Goal: Information Seeking & Learning: Learn about a topic

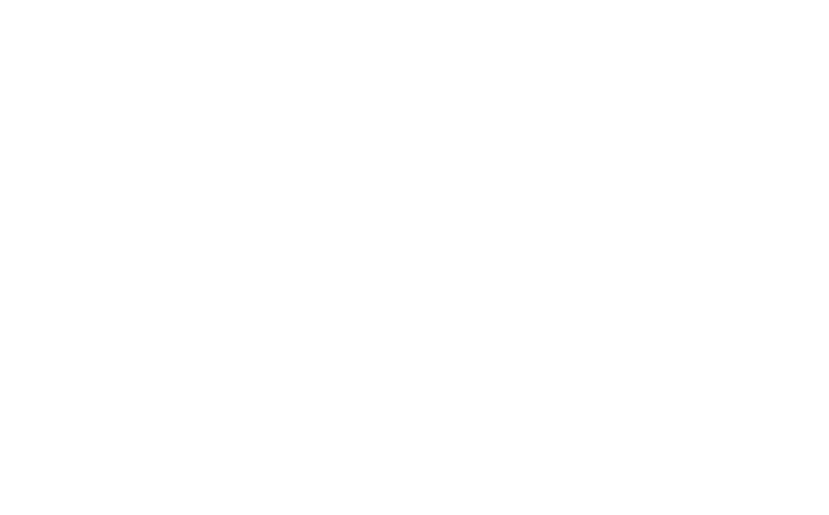
click at [503, 0] on html at bounding box center [414, 0] width 829 height 0
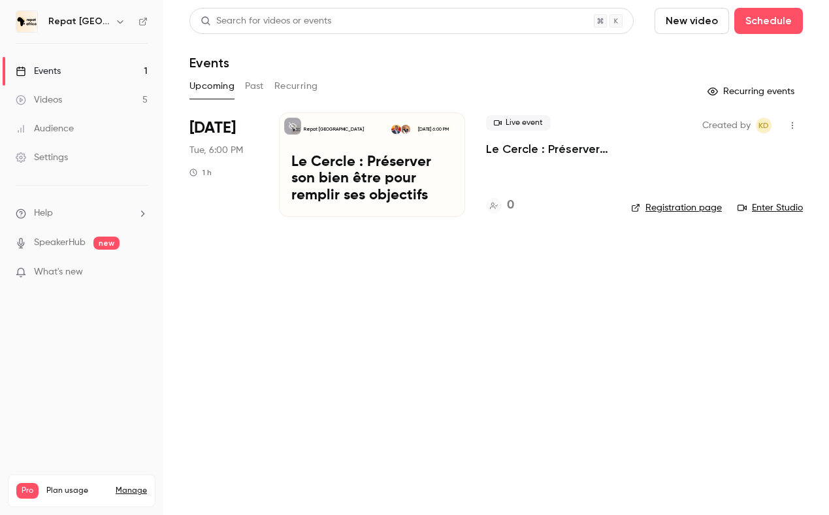
click at [259, 81] on button "Past" at bounding box center [254, 86] width 19 height 21
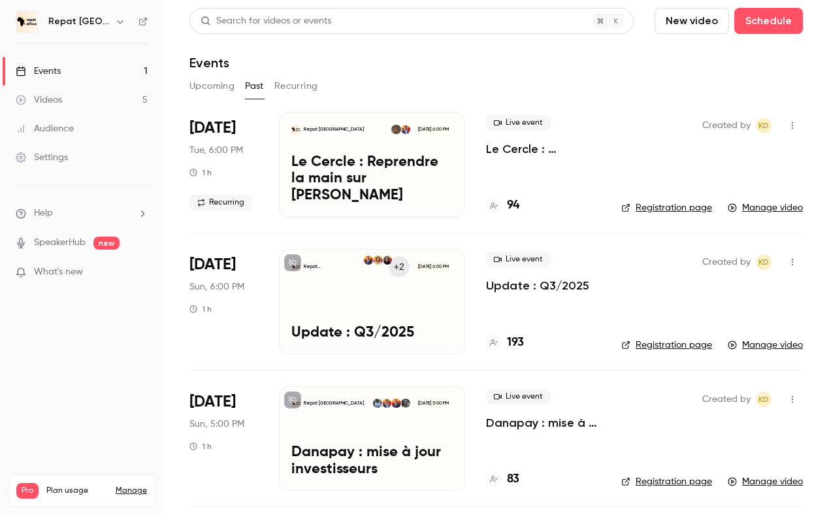
click at [372, 176] on p "Le Cercle : Reprendre la main sur [PERSON_NAME]" at bounding box center [372, 179] width 161 height 50
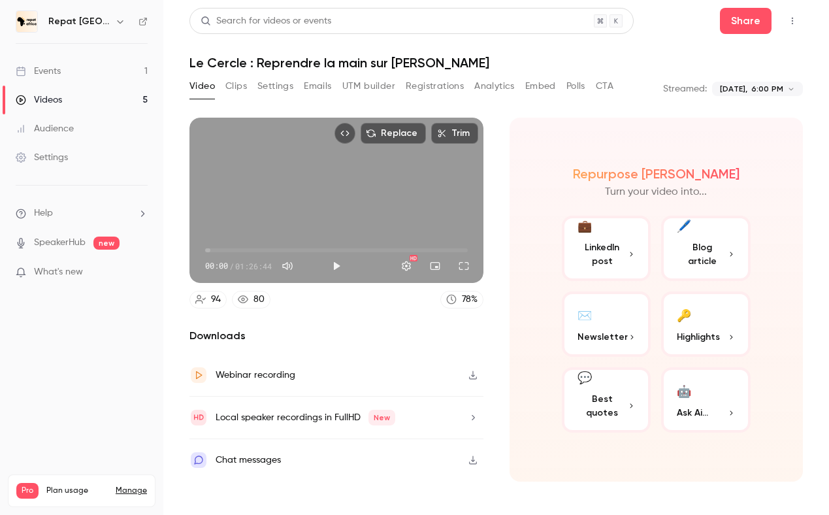
click at [508, 90] on button "Analytics" at bounding box center [495, 86] width 41 height 21
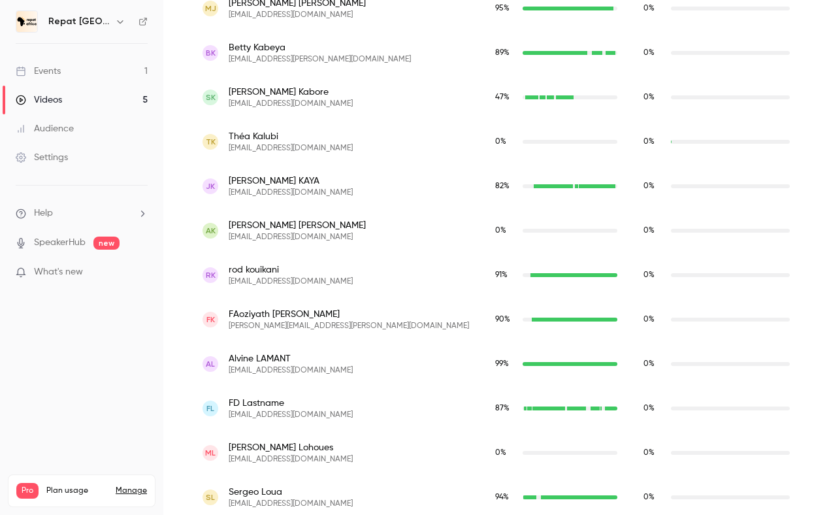
scroll to position [2239, 0]
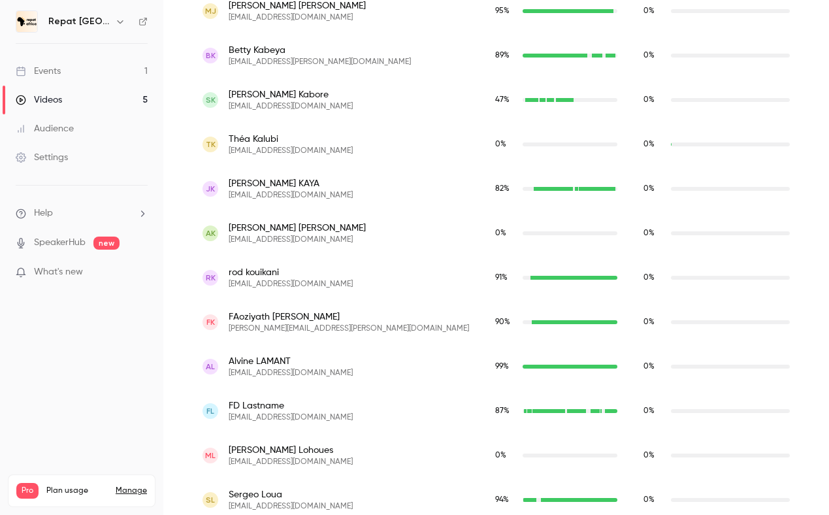
click at [233, 415] on span "[EMAIL_ADDRESS][DOMAIN_NAME]" at bounding box center [291, 417] width 124 height 10
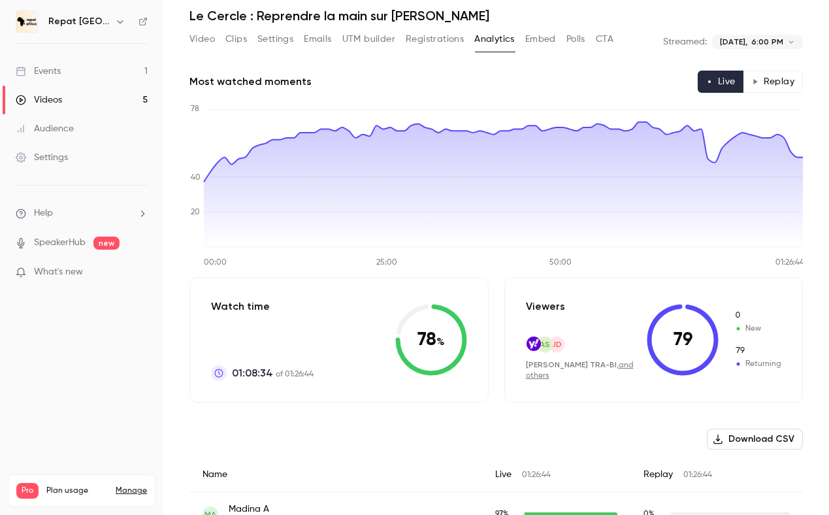
scroll to position [27, 0]
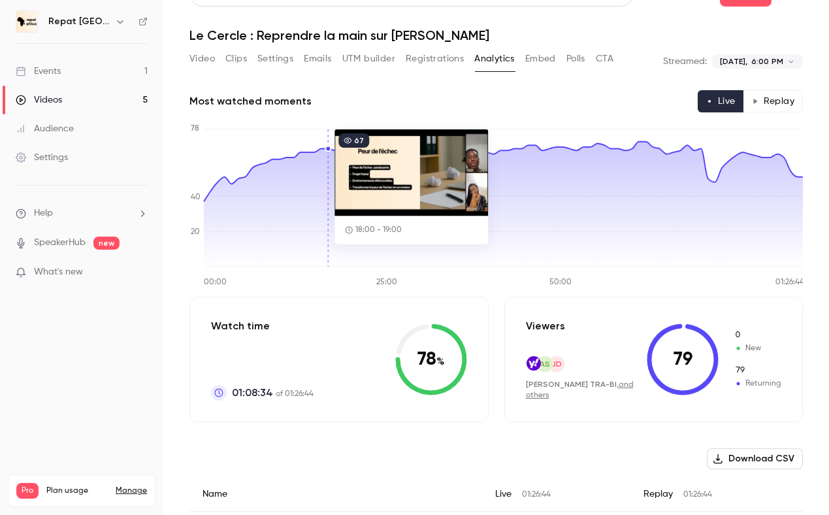
click at [329, 154] on icon at bounding box center [503, 204] width 599 height 125
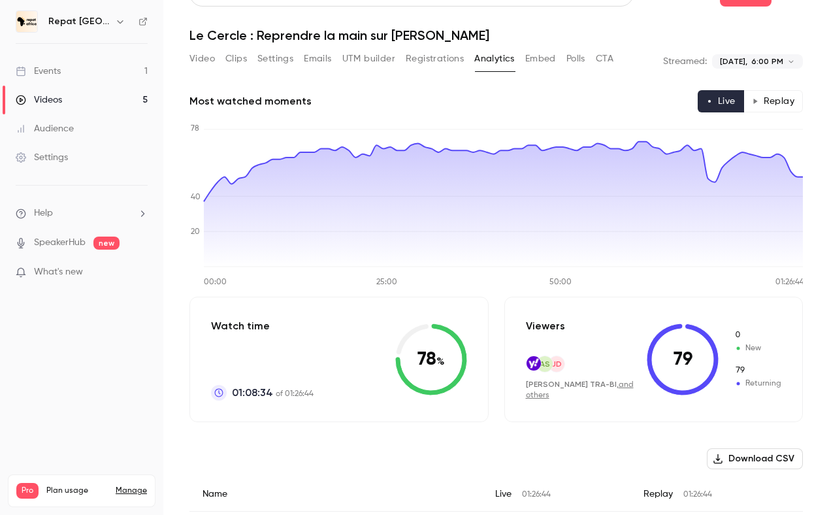
click at [763, 96] on button "Replay" at bounding box center [773, 101] width 59 height 22
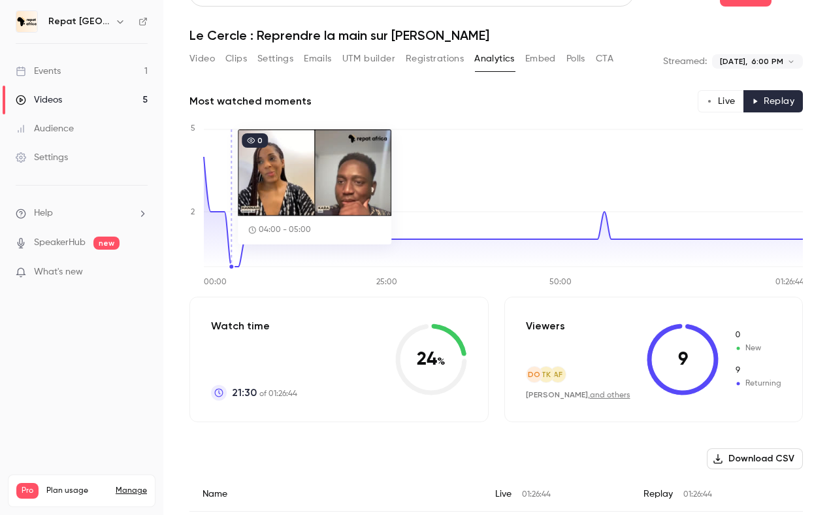
click at [233, 200] on icon "00:00 25:00 50:00 01:26:44 0 2 5" at bounding box center [497, 204] width 614 height 163
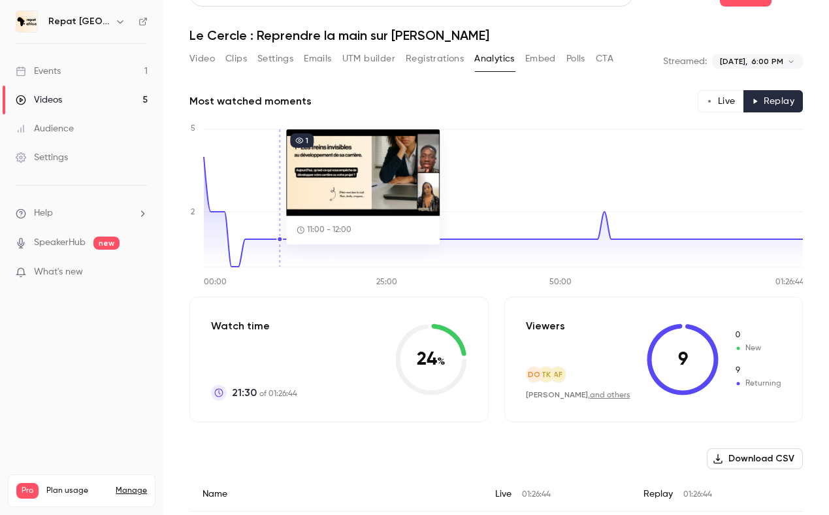
click at [282, 225] on icon "00:00 25:00 50:00 01:26:44 0 2 5" at bounding box center [497, 204] width 614 height 163
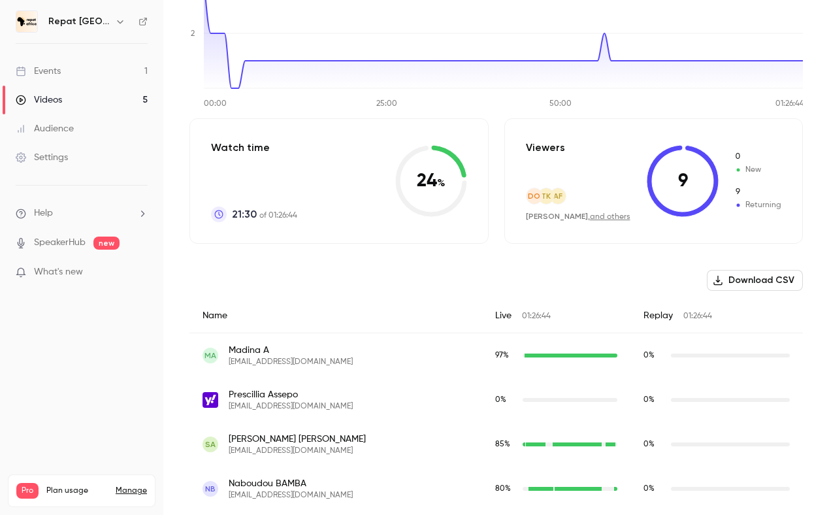
scroll to position [209, 0]
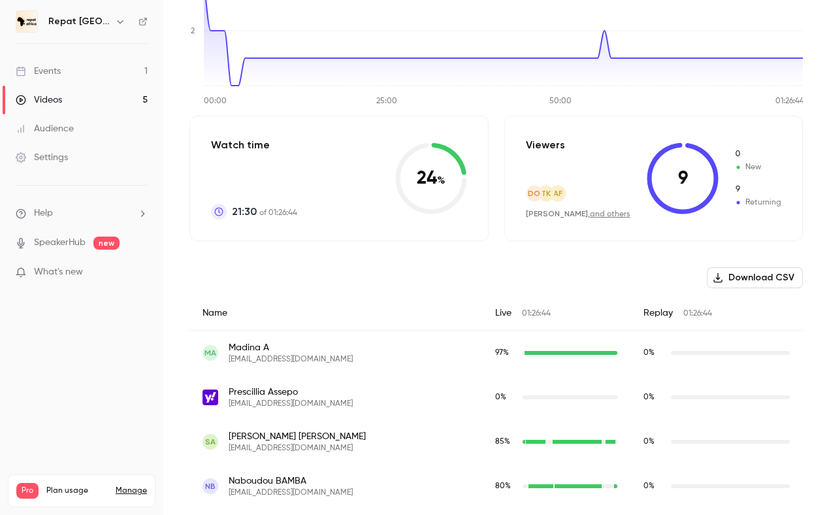
click at [626, 215] on link "and others" at bounding box center [610, 214] width 41 height 8
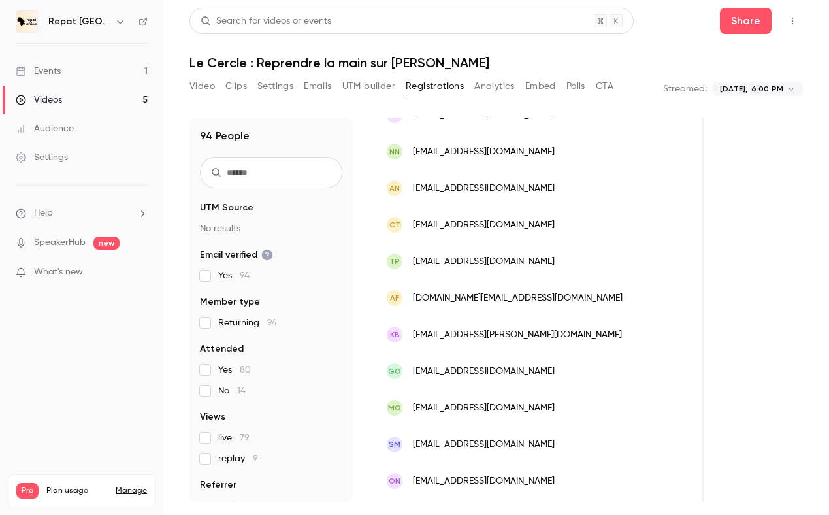
scroll to position [1571, 0]
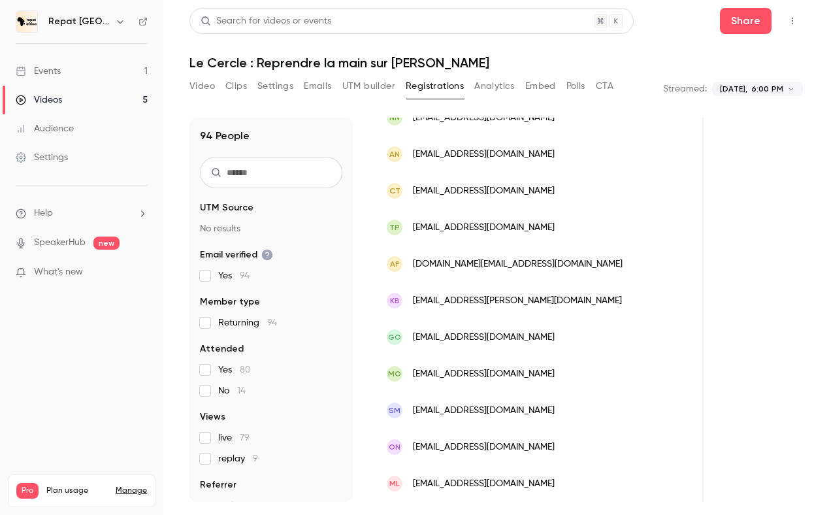
click at [87, 63] on link "Events 1" at bounding box center [81, 71] width 163 height 29
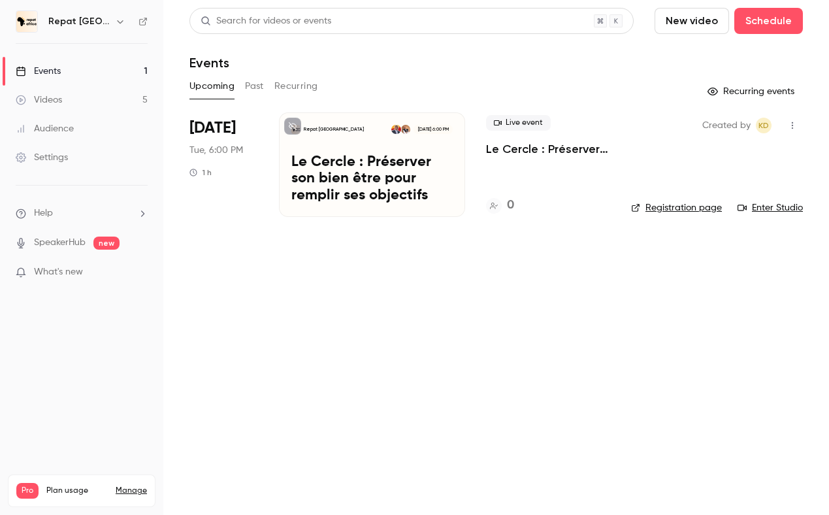
click at [406, 180] on p "Le Cercle : Préserver son bien être pour remplir ses objectifs" at bounding box center [372, 179] width 161 height 50
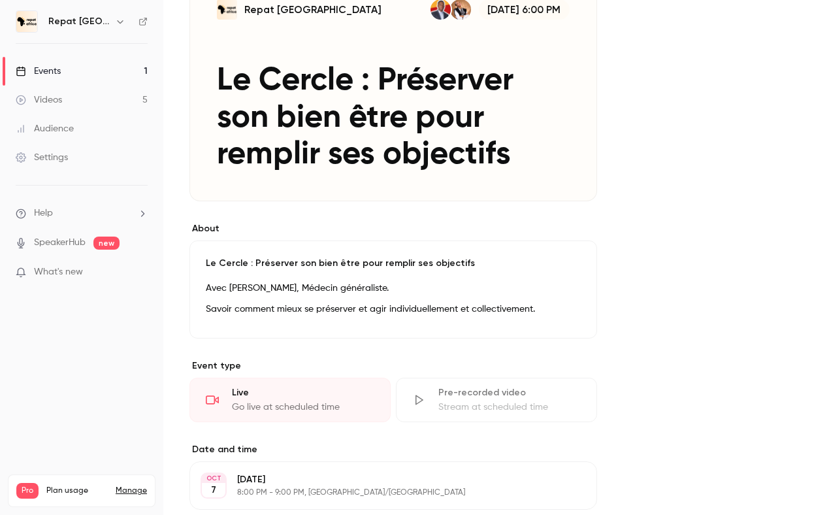
scroll to position [164, 0]
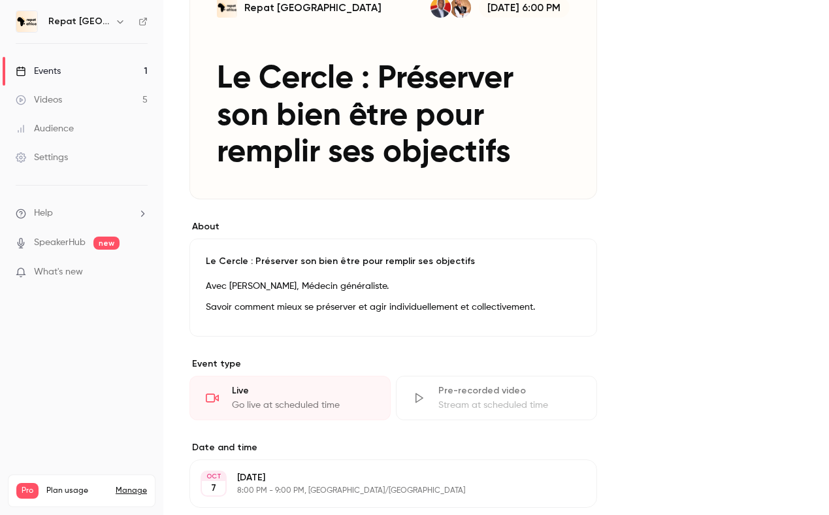
click at [301, 382] on div "Live Go live at scheduled time" at bounding box center [290, 398] width 201 height 44
click at [488, 386] on div "Pre-recorded video" at bounding box center [510, 390] width 142 height 13
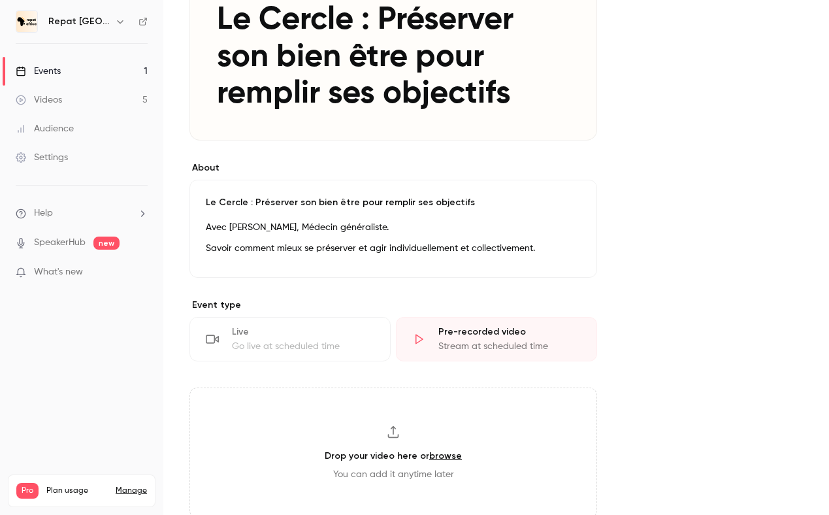
scroll to position [290, 0]
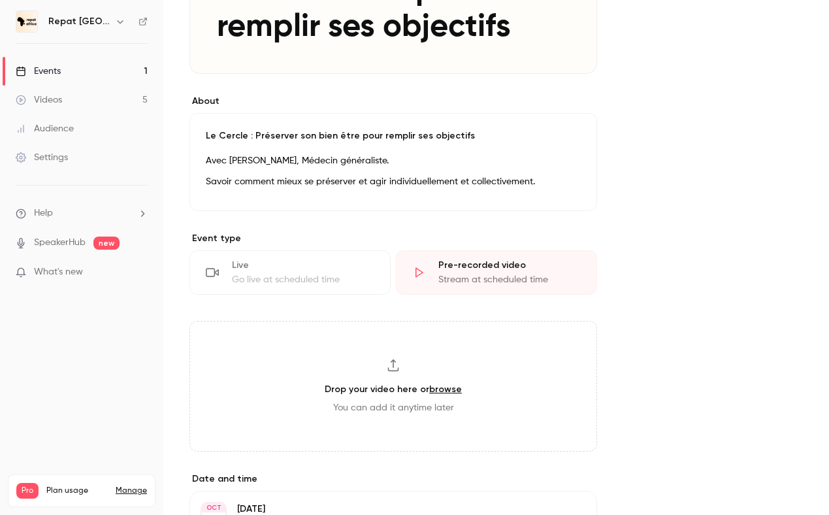
click at [290, 272] on div "Live Go live at scheduled time" at bounding box center [290, 272] width 201 height 44
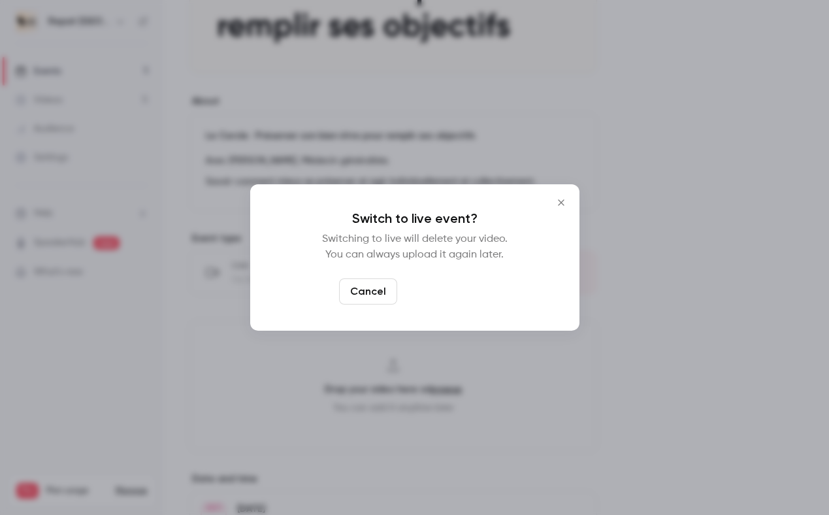
click at [418, 288] on button "Switch to live" at bounding box center [447, 291] width 88 height 26
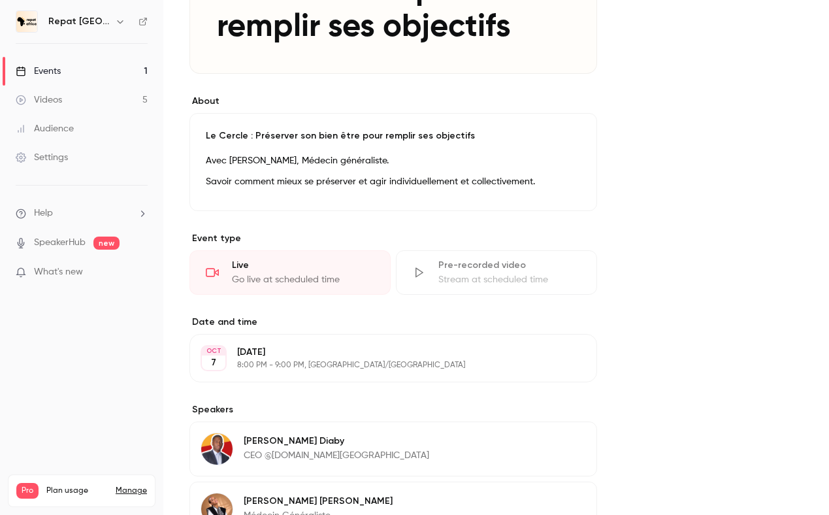
click at [308, 354] on p "[DATE]" at bounding box center [382, 352] width 291 height 13
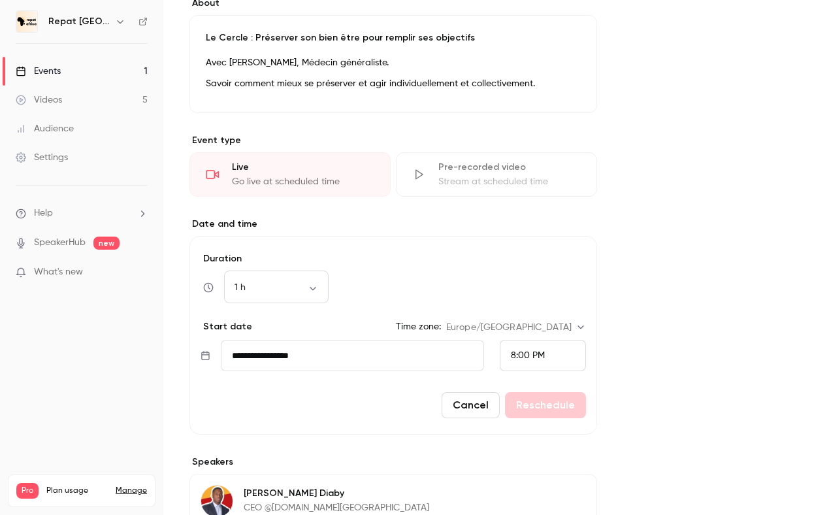
scroll to position [392, 0]
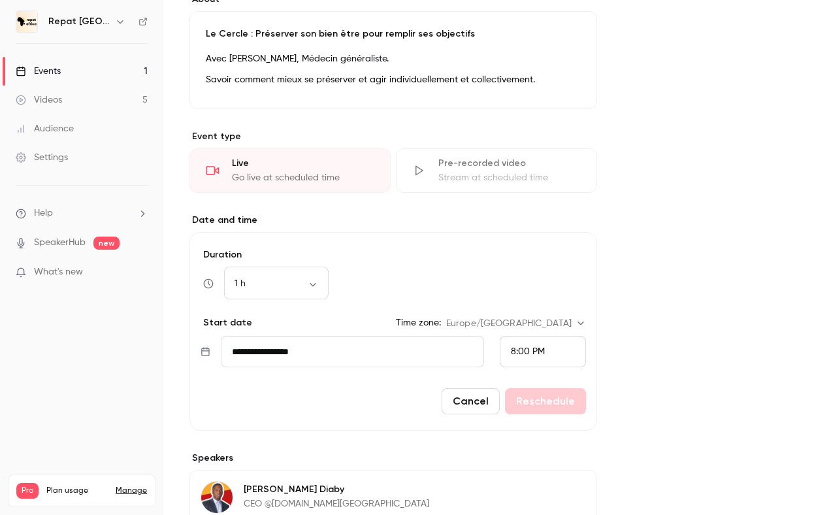
click at [461, 401] on button "Cancel" at bounding box center [471, 401] width 58 height 26
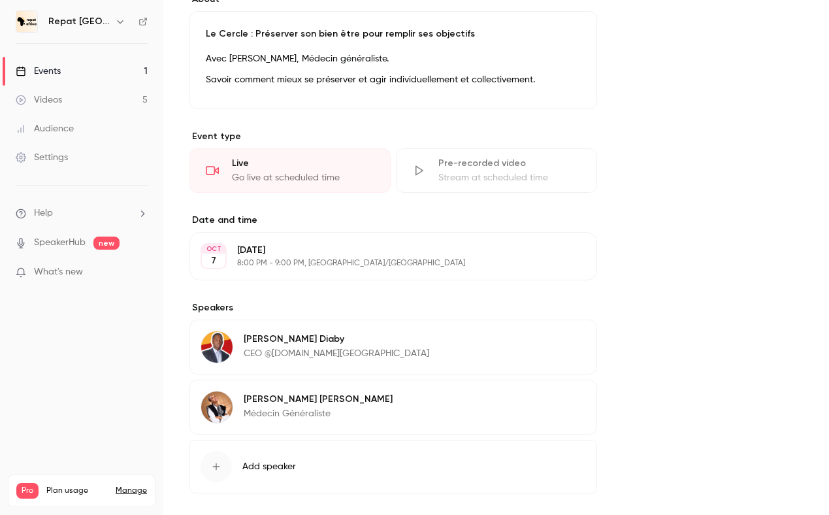
scroll to position [451, 0]
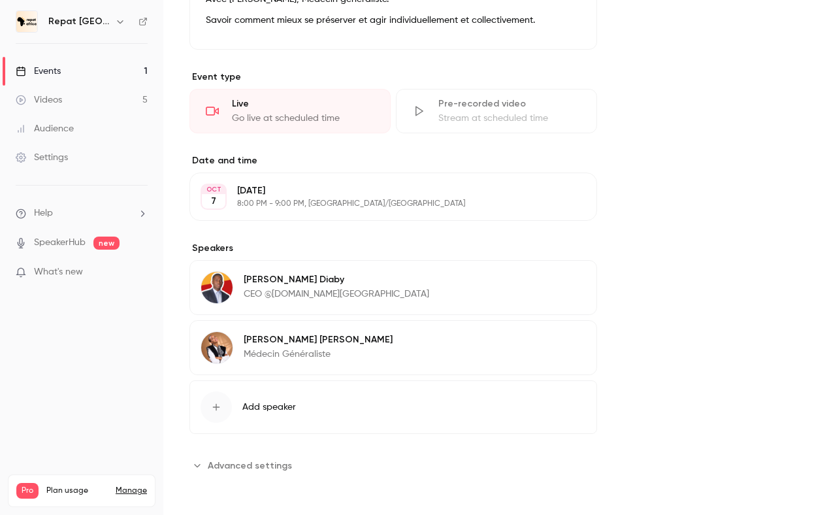
click at [549, 341] on icon "button" at bounding box center [549, 342] width 10 height 10
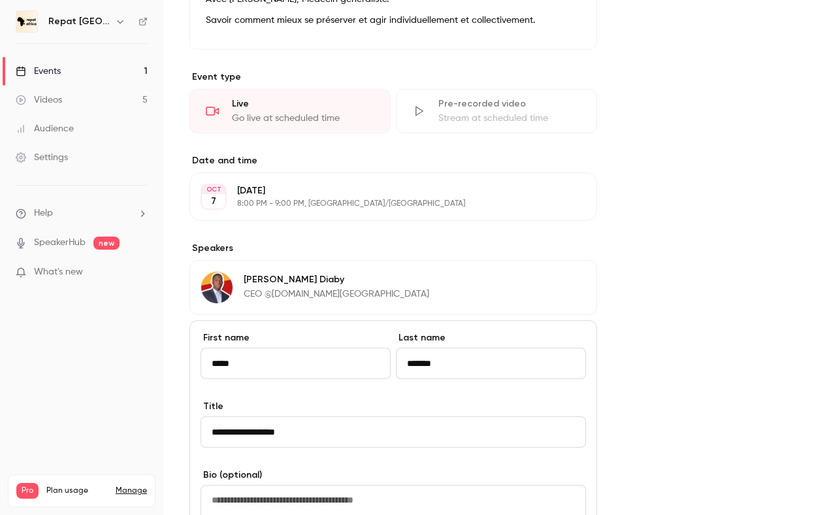
click at [657, 331] on div "**********" at bounding box center [497, 249] width 614 height 1164
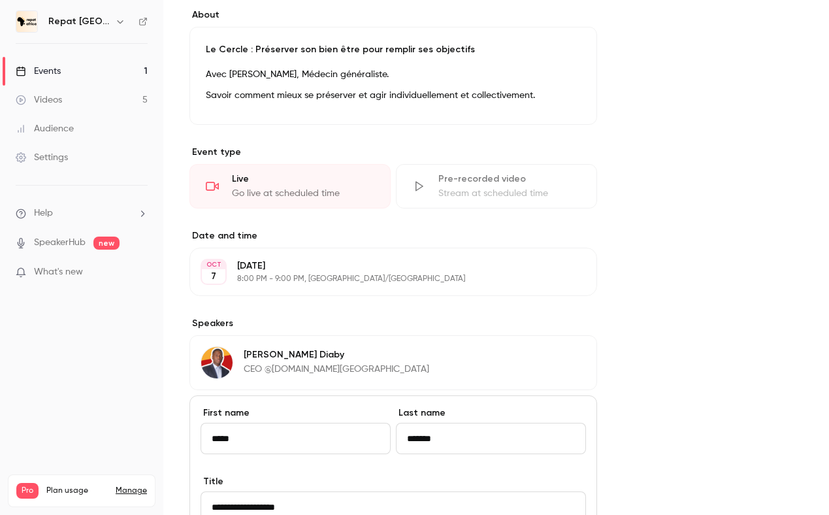
scroll to position [179, 0]
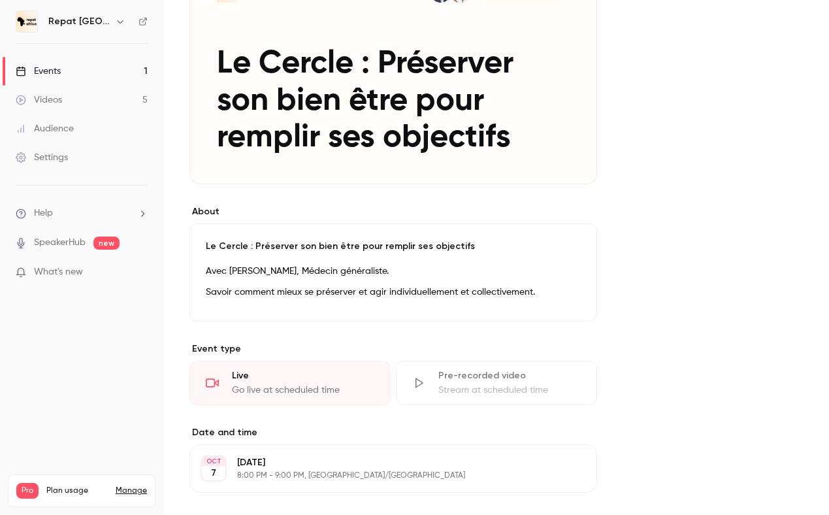
click at [80, 97] on link "Videos 5" at bounding box center [81, 100] width 163 height 29
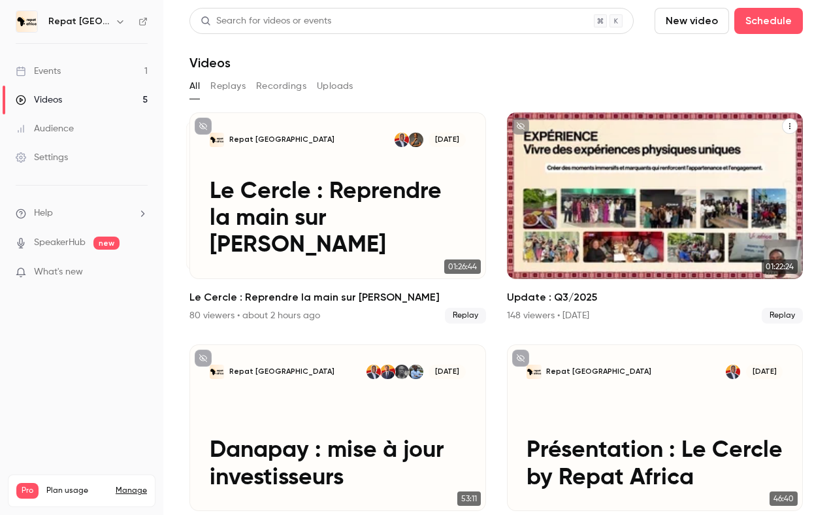
click at [593, 130] on div "Repat Africa +2 [DATE] Update : Q3/2025" at bounding box center [655, 195] width 297 height 167
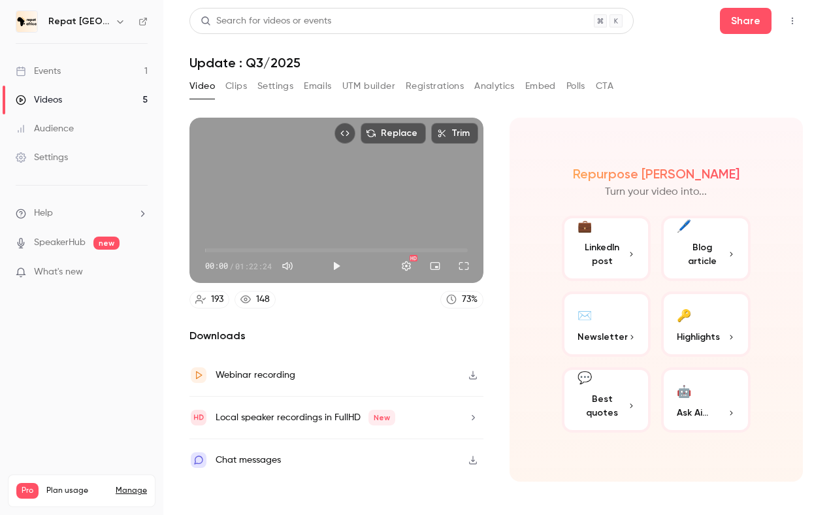
click at [473, 91] on div "Video Clips Settings Emails UTM builder Registrations Analytics Embed Polls CTA" at bounding box center [402, 86] width 424 height 21
click at [483, 89] on button "Analytics" at bounding box center [495, 86] width 41 height 21
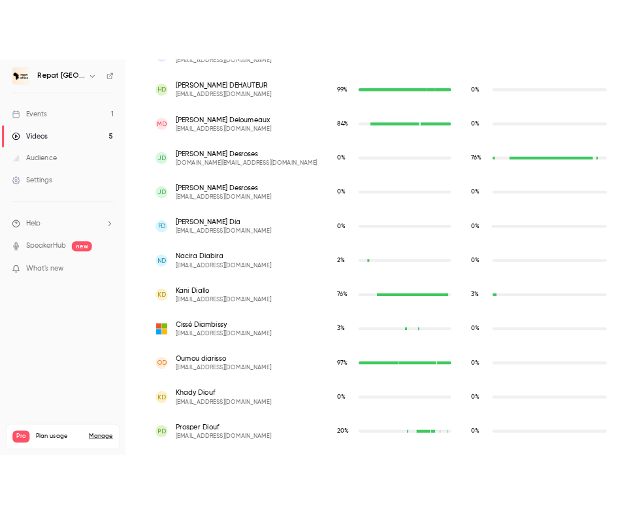
scroll to position [2209, 0]
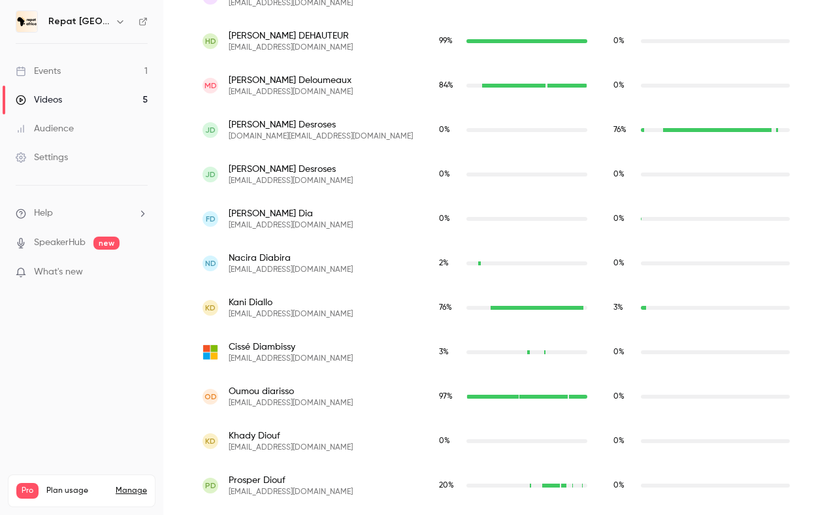
click at [2, 241] on ul "Help SpeakerHub new What's new" at bounding box center [81, 244] width 163 height 117
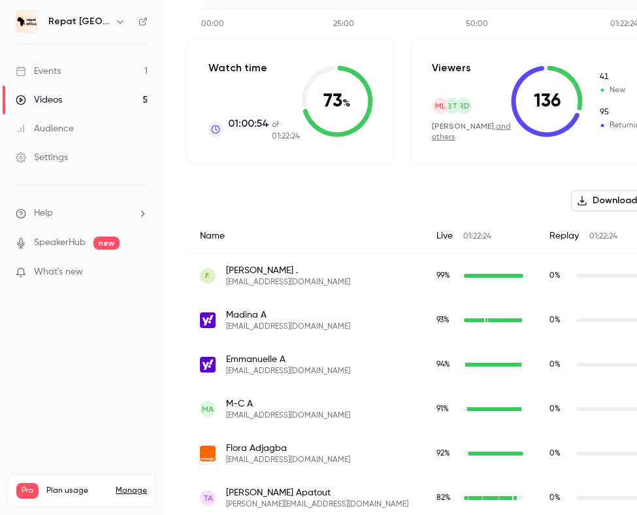
scroll to position [211, 3]
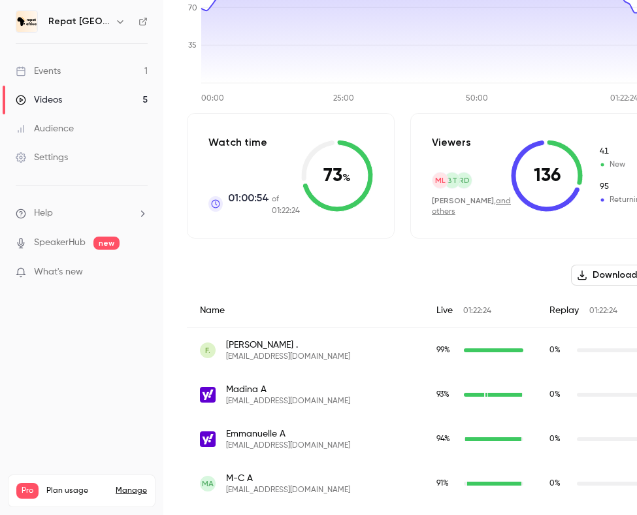
click at [71, 21] on h6 "Repat [GEOGRAPHIC_DATA]" at bounding box center [78, 21] width 61 height 13
